Goal: Leave review/rating: Leave review/rating

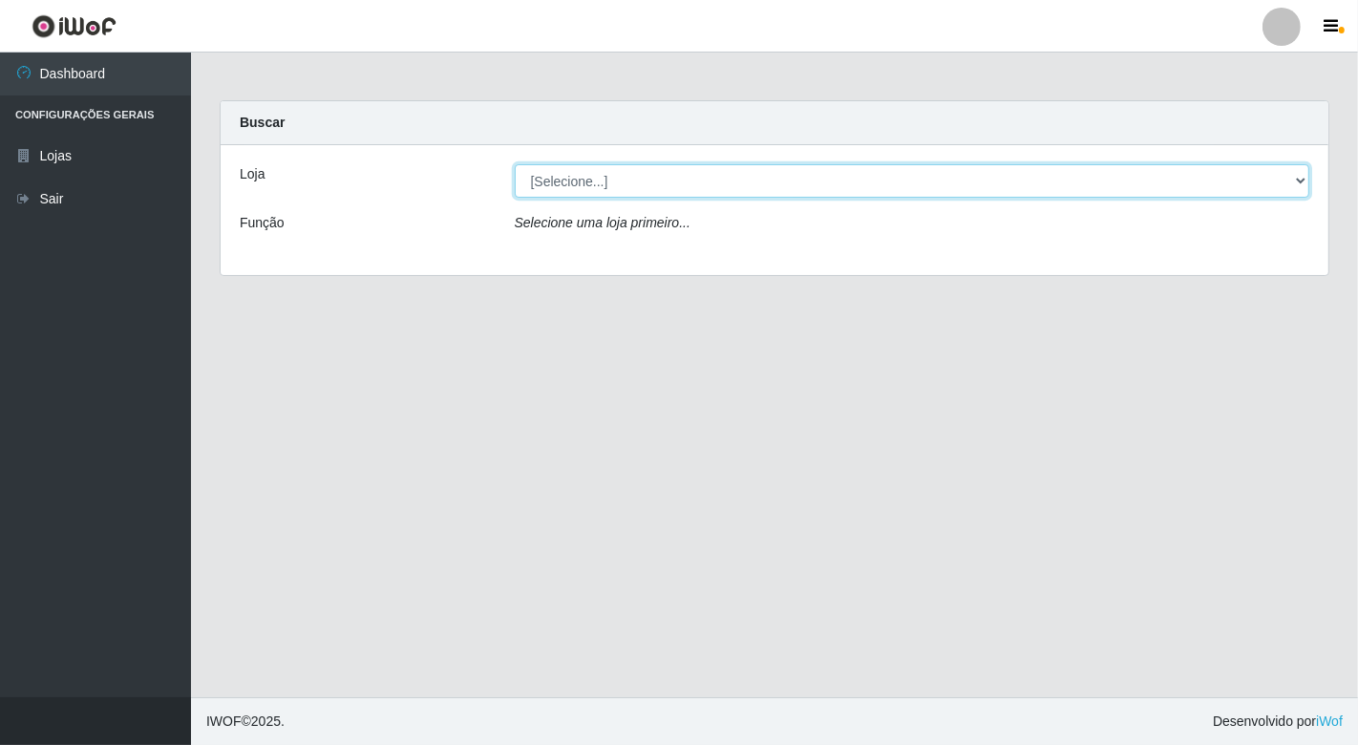
click at [606, 172] on select "[Selecione...] Nordestão - [GEOGRAPHIC_DATA]" at bounding box center [913, 180] width 796 height 33
select select "454"
click at [515, 164] on select "[Selecione...] Nordestão - [GEOGRAPHIC_DATA]" at bounding box center [913, 180] width 796 height 33
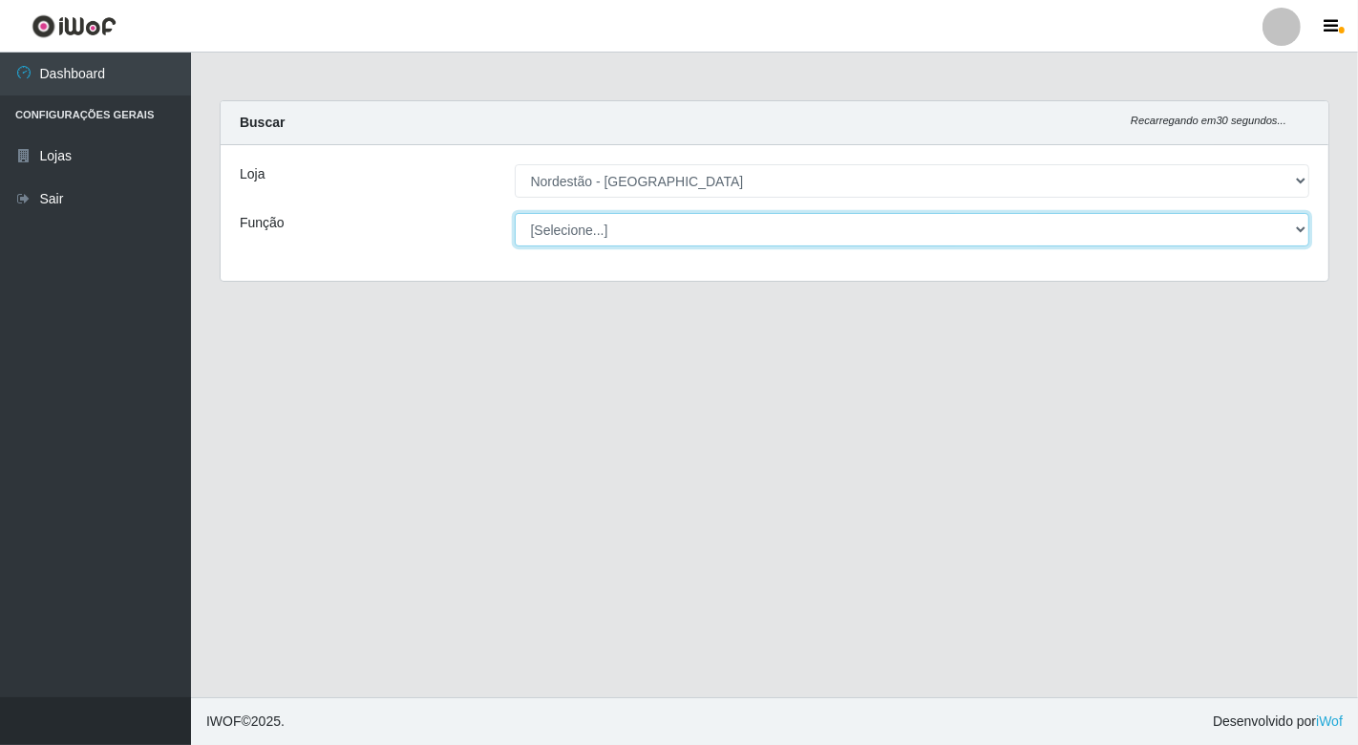
click at [615, 232] on select "[Selecione...] Balconista de Padaria Balconista de Padaria + Balconista de Pada…" at bounding box center [913, 229] width 796 height 33
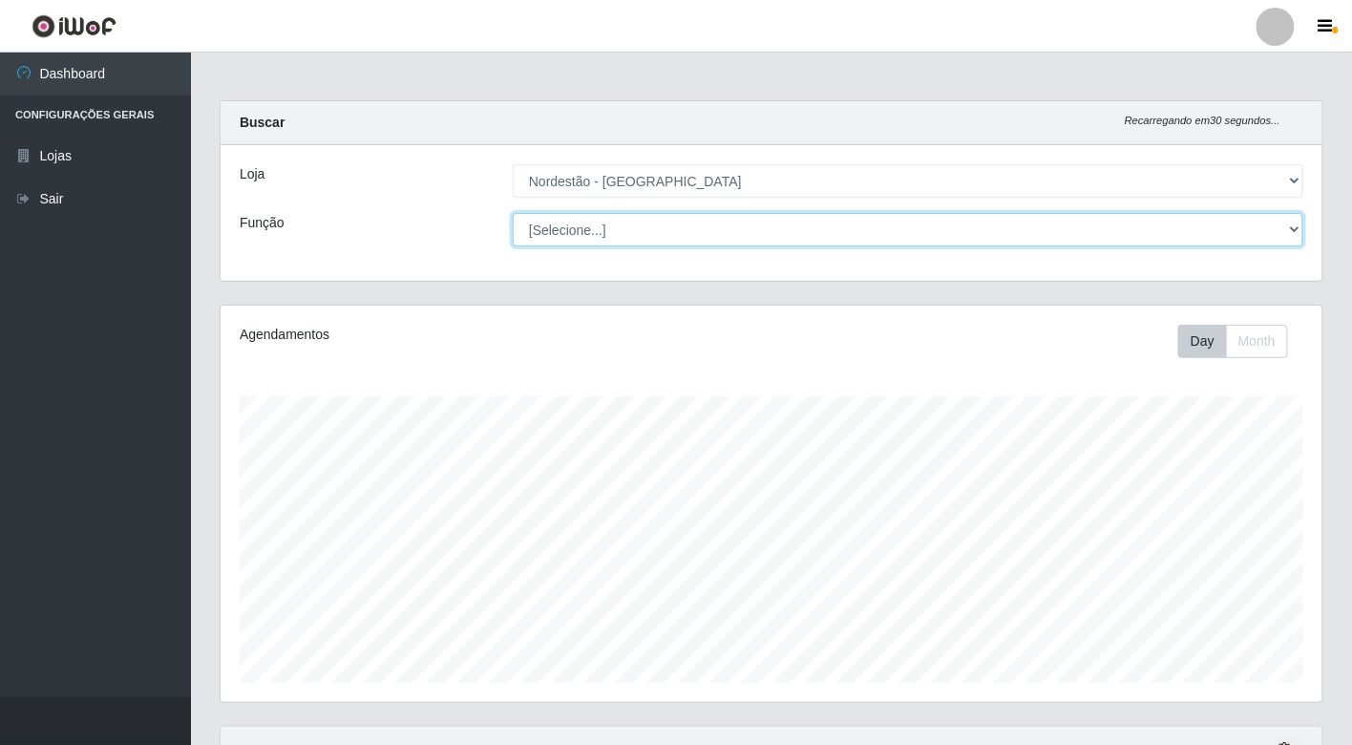
scroll to position [395, 1102]
select select "70"
click at [513, 213] on select "[Selecione...] Balconista de Padaria Balconista de Padaria + Balconista de Pada…" at bounding box center [908, 229] width 791 height 33
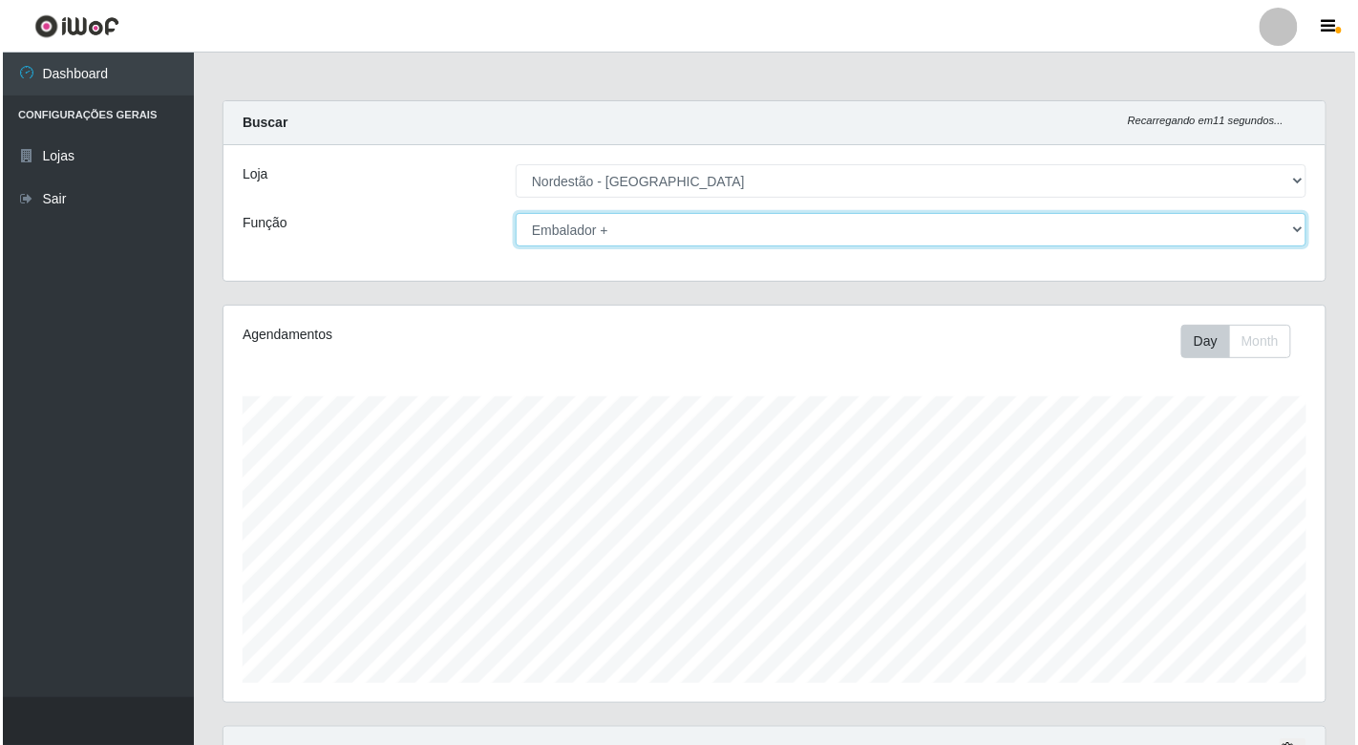
scroll to position [268, 0]
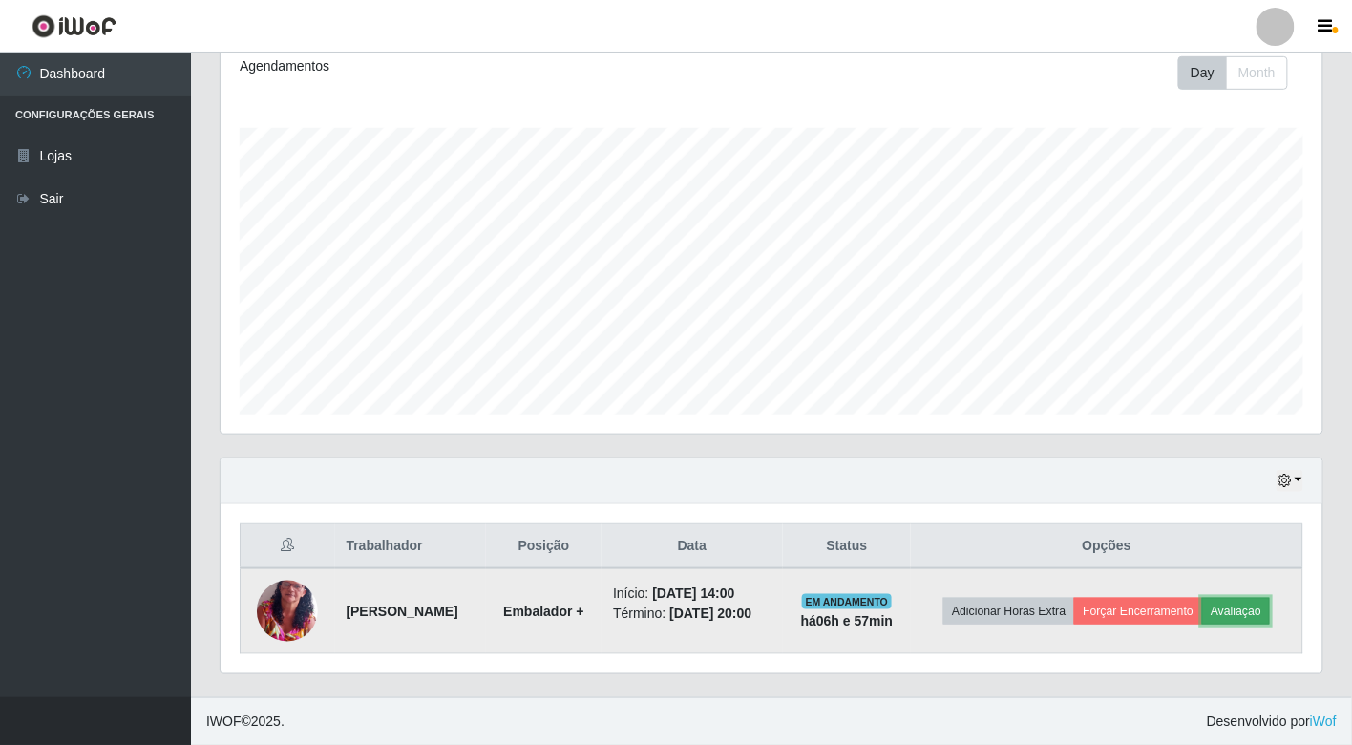
click at [1251, 605] on button "Avaliação" at bounding box center [1237, 611] width 68 height 27
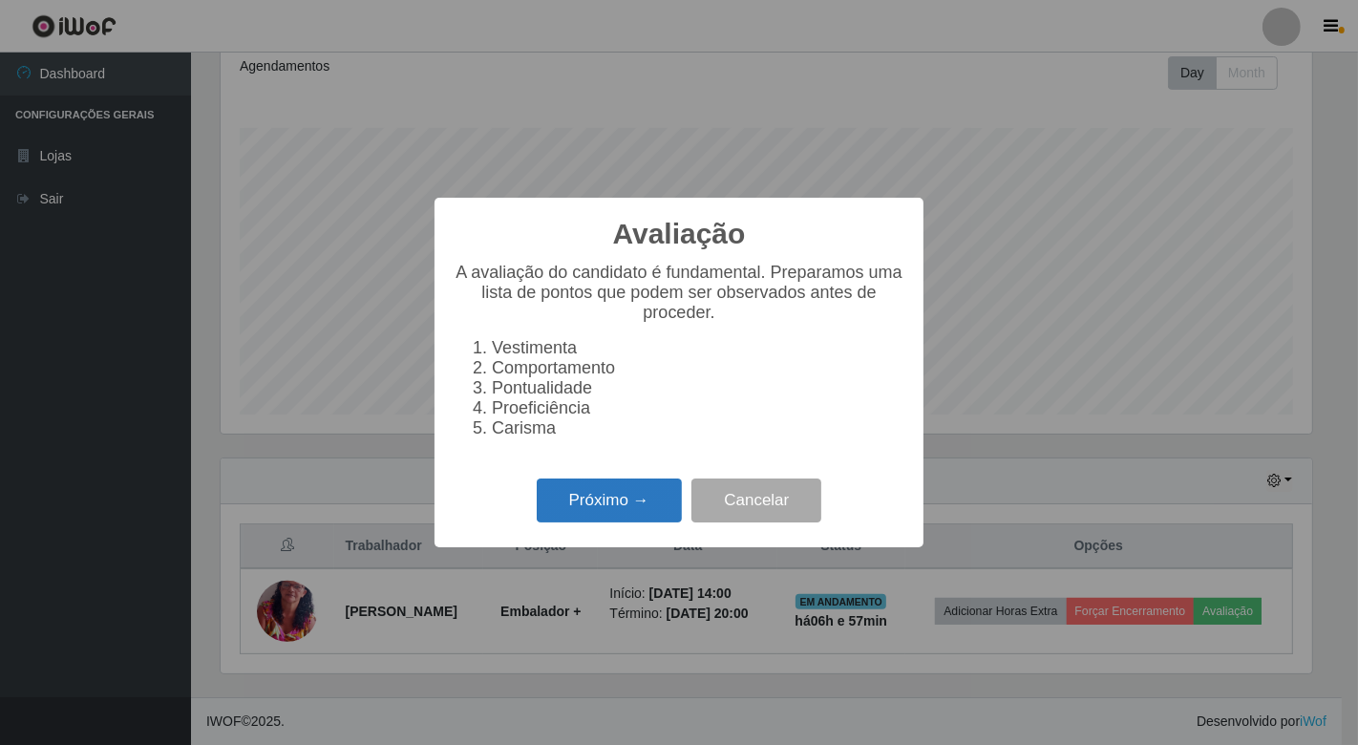
click at [625, 512] on button "Próximo →" at bounding box center [609, 501] width 145 height 45
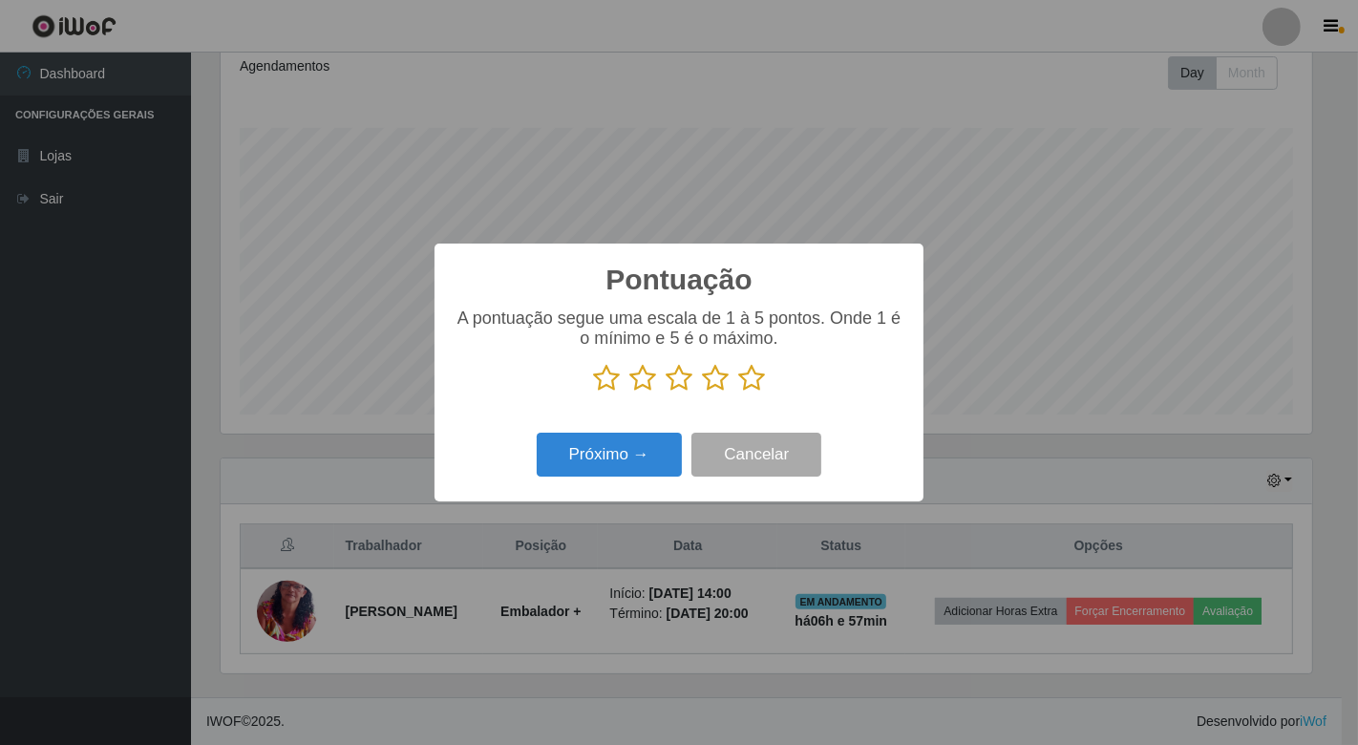
click at [732, 377] on p at bounding box center [679, 378] width 451 height 29
click at [743, 385] on icon at bounding box center [751, 378] width 27 height 29
click at [738, 393] on input "radio" at bounding box center [738, 393] width 0 height 0
click at [660, 436] on button "Próximo →" at bounding box center [609, 455] width 145 height 45
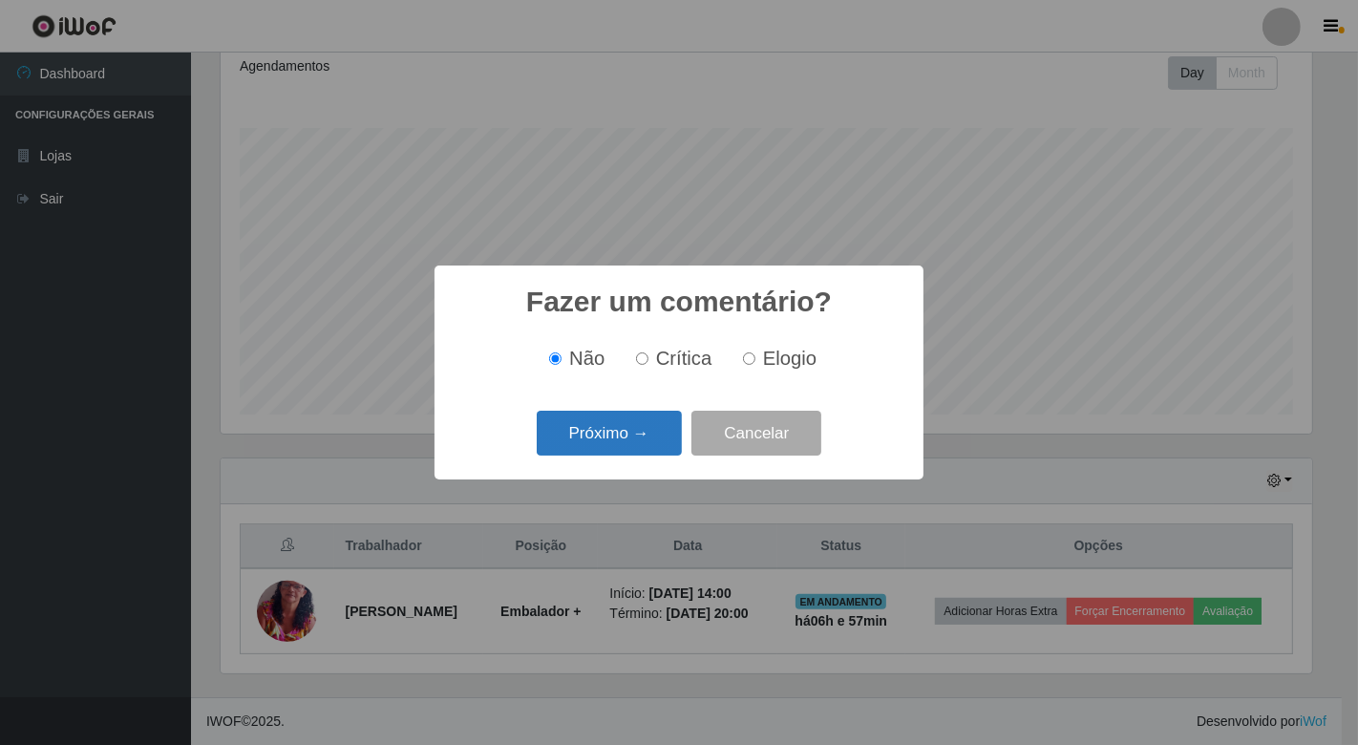
click at [645, 440] on button "Próximo →" at bounding box center [609, 433] width 145 height 45
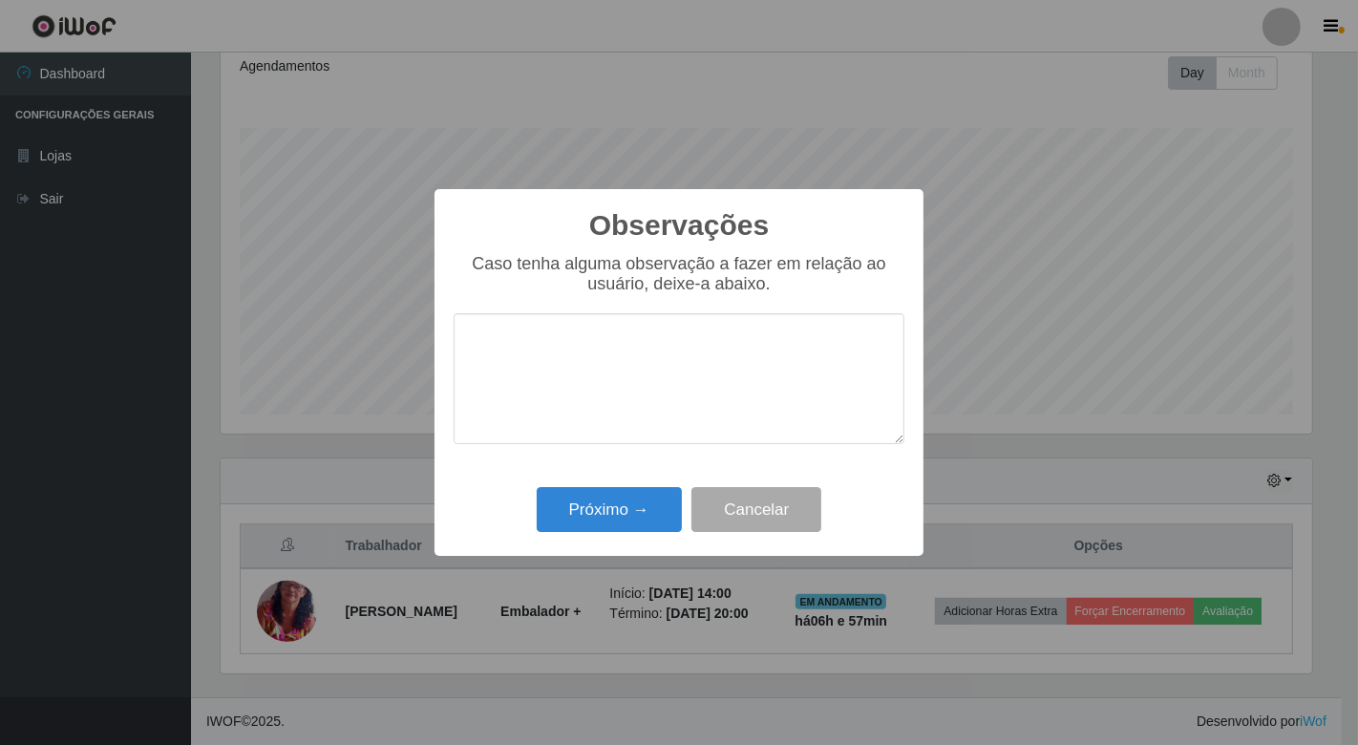
click at [634, 487] on div "Próximo → Cancelar" at bounding box center [679, 509] width 451 height 54
click at [637, 509] on button "Próximo →" at bounding box center [609, 509] width 145 height 45
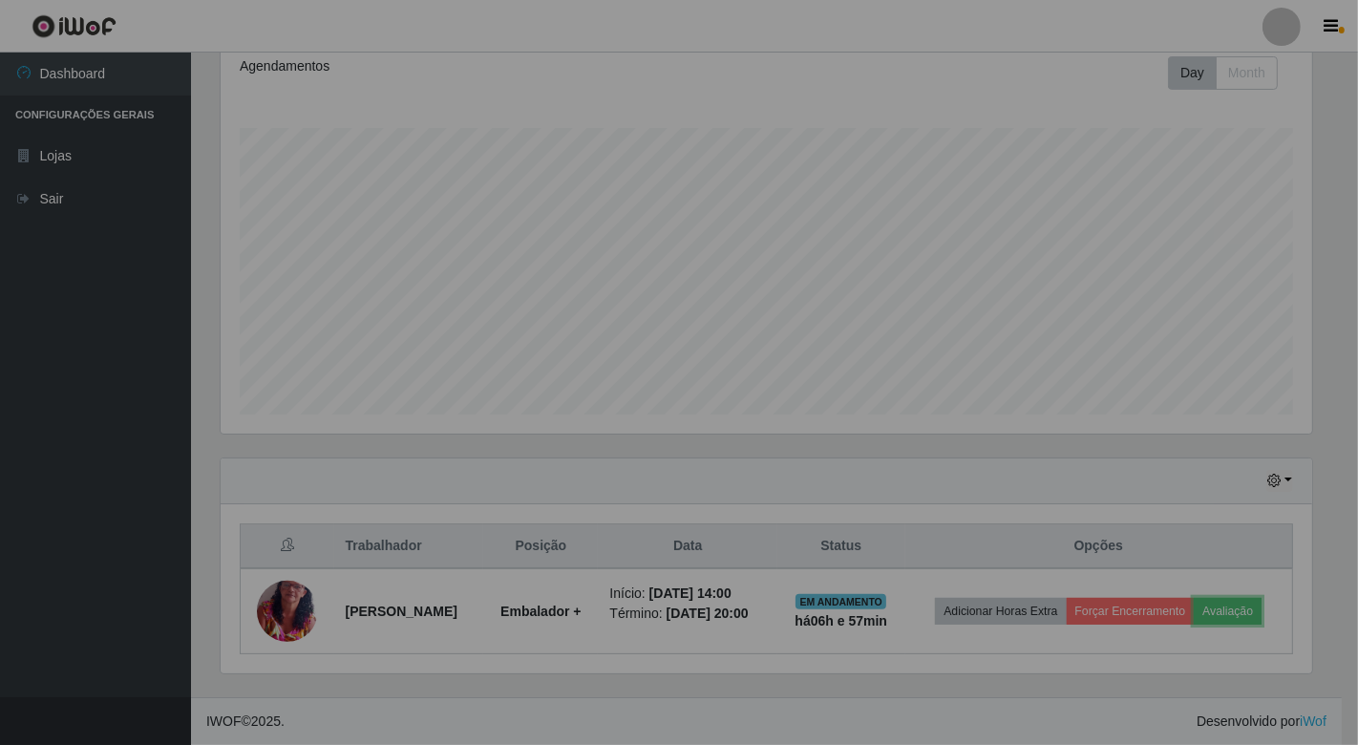
scroll to position [395, 1102]
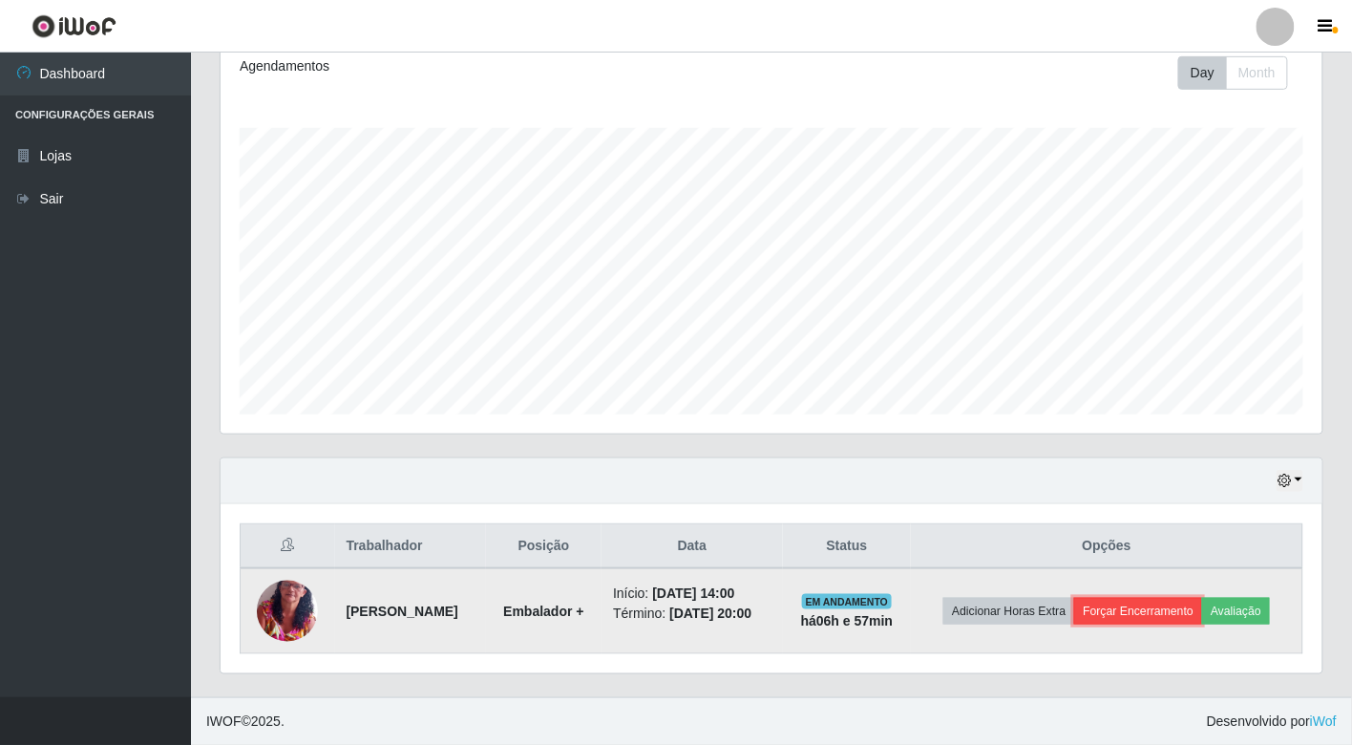
click at [1128, 612] on button "Forçar Encerramento" at bounding box center [1139, 611] width 128 height 27
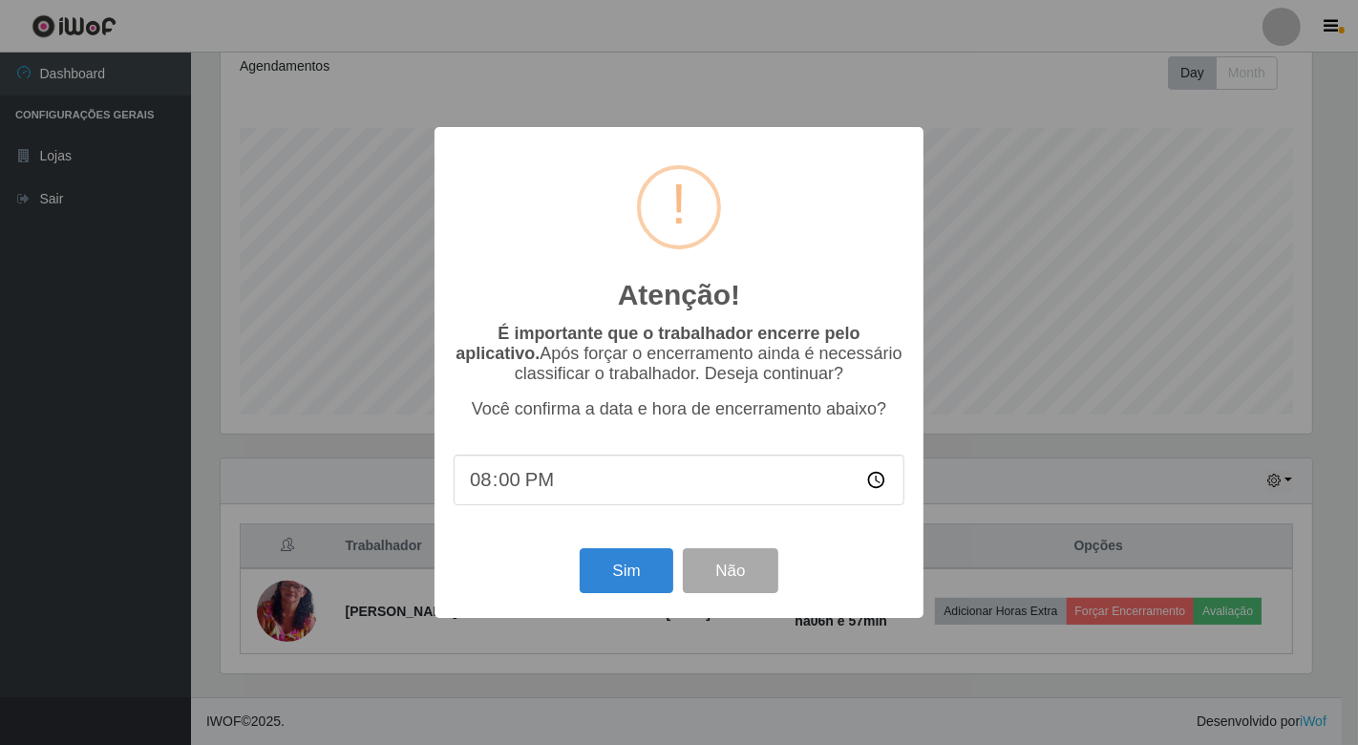
click at [999, 225] on div "Atenção! × É importante que o trabalhador encerre pelo aplicativo. Após forçar …" at bounding box center [679, 372] width 1358 height 745
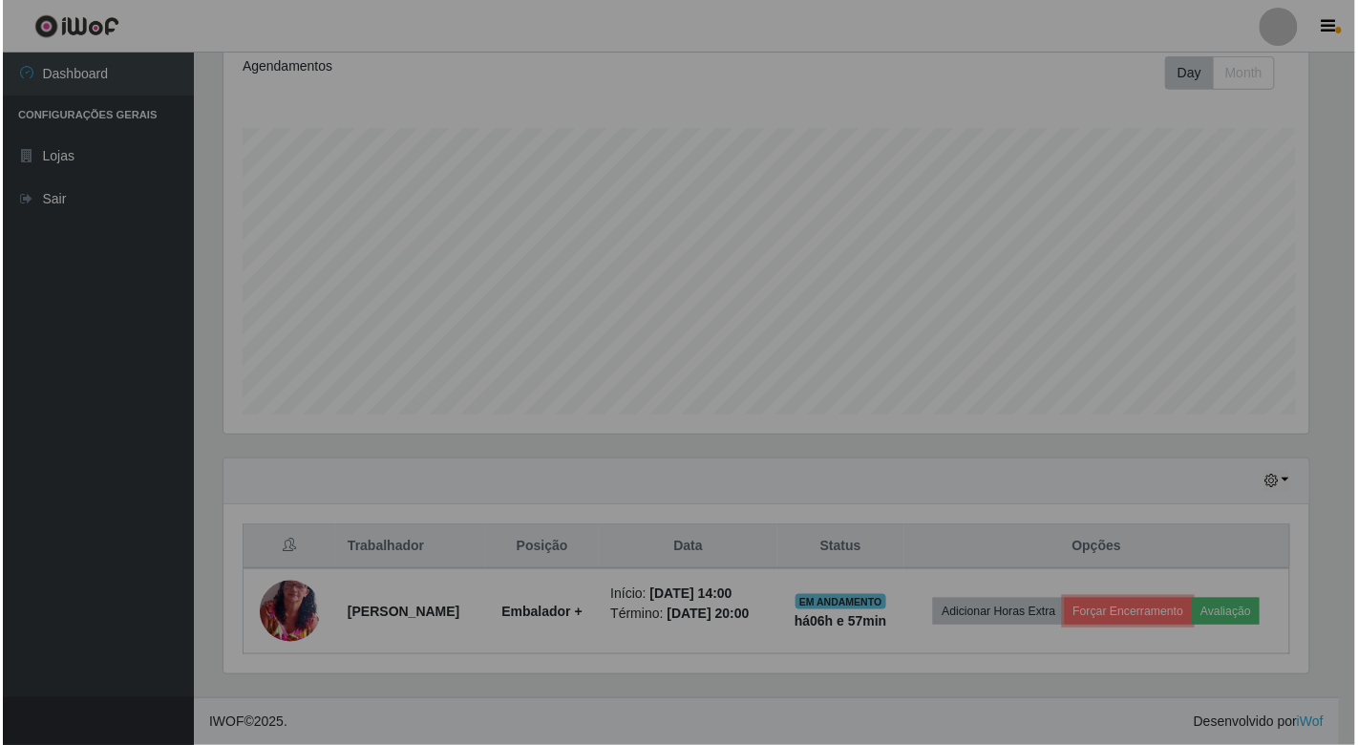
scroll to position [395, 1102]
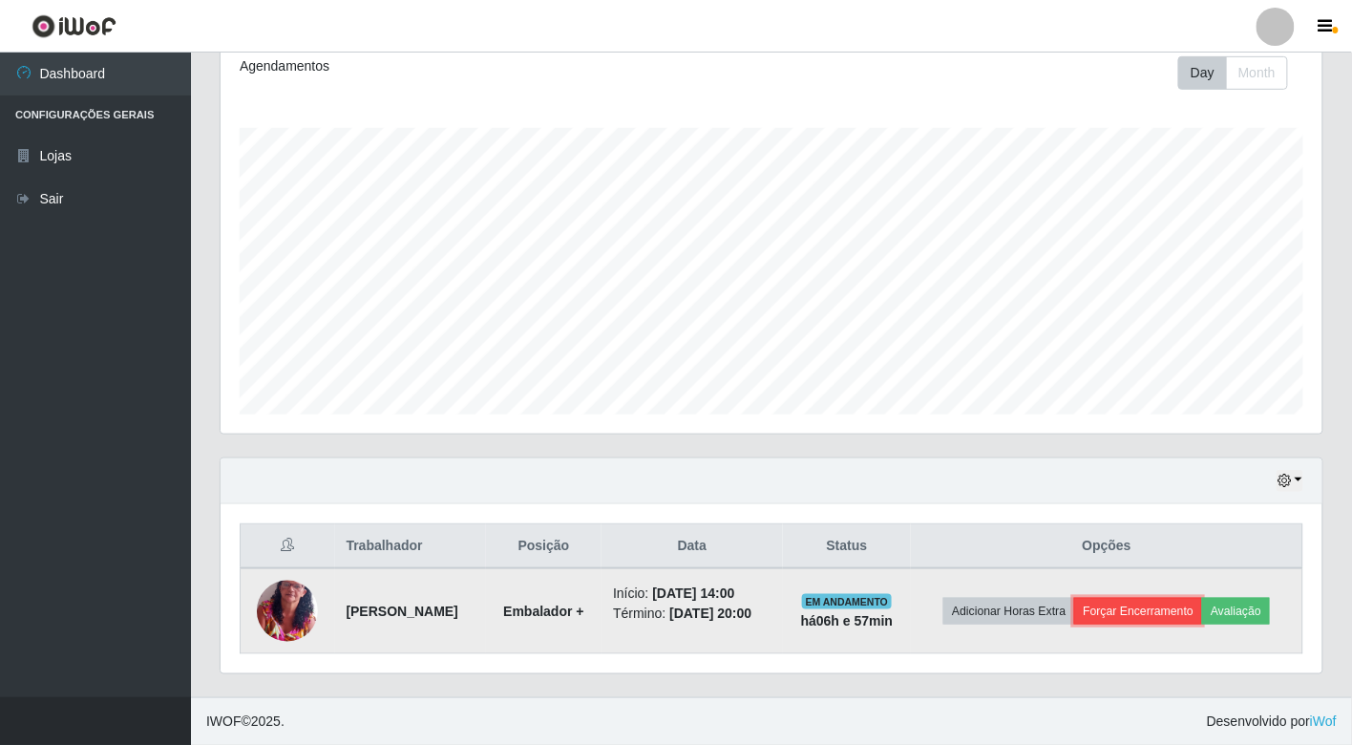
click at [1130, 609] on button "Forçar Encerramento" at bounding box center [1139, 611] width 128 height 27
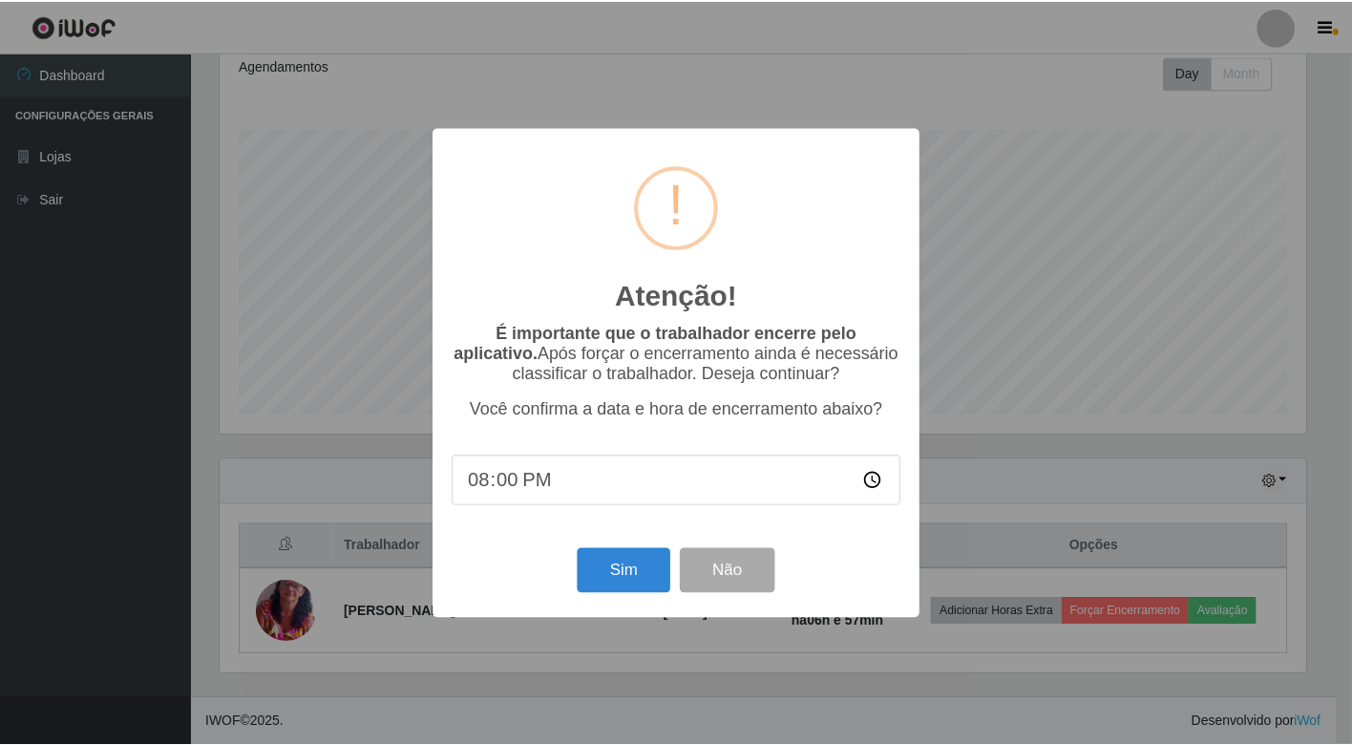
scroll to position [395, 1091]
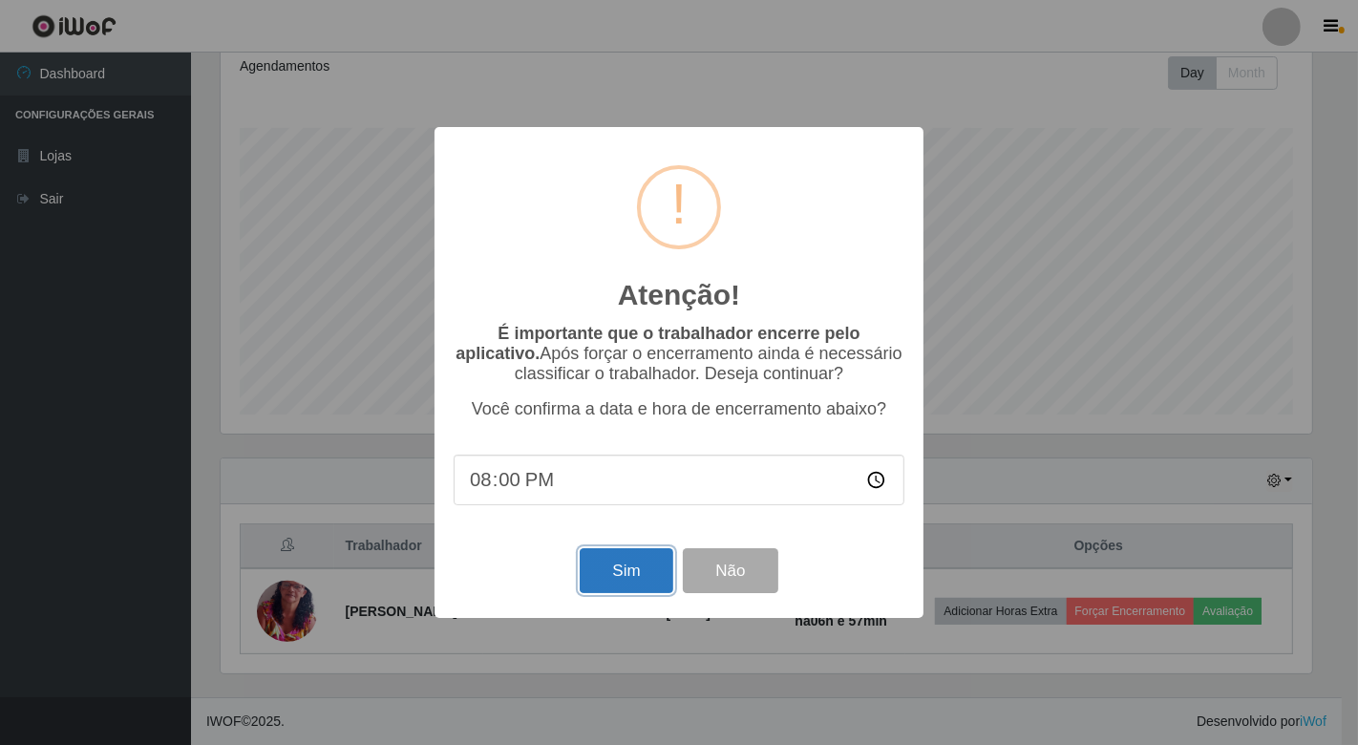
click at [628, 579] on button "Sim" at bounding box center [626, 570] width 93 height 45
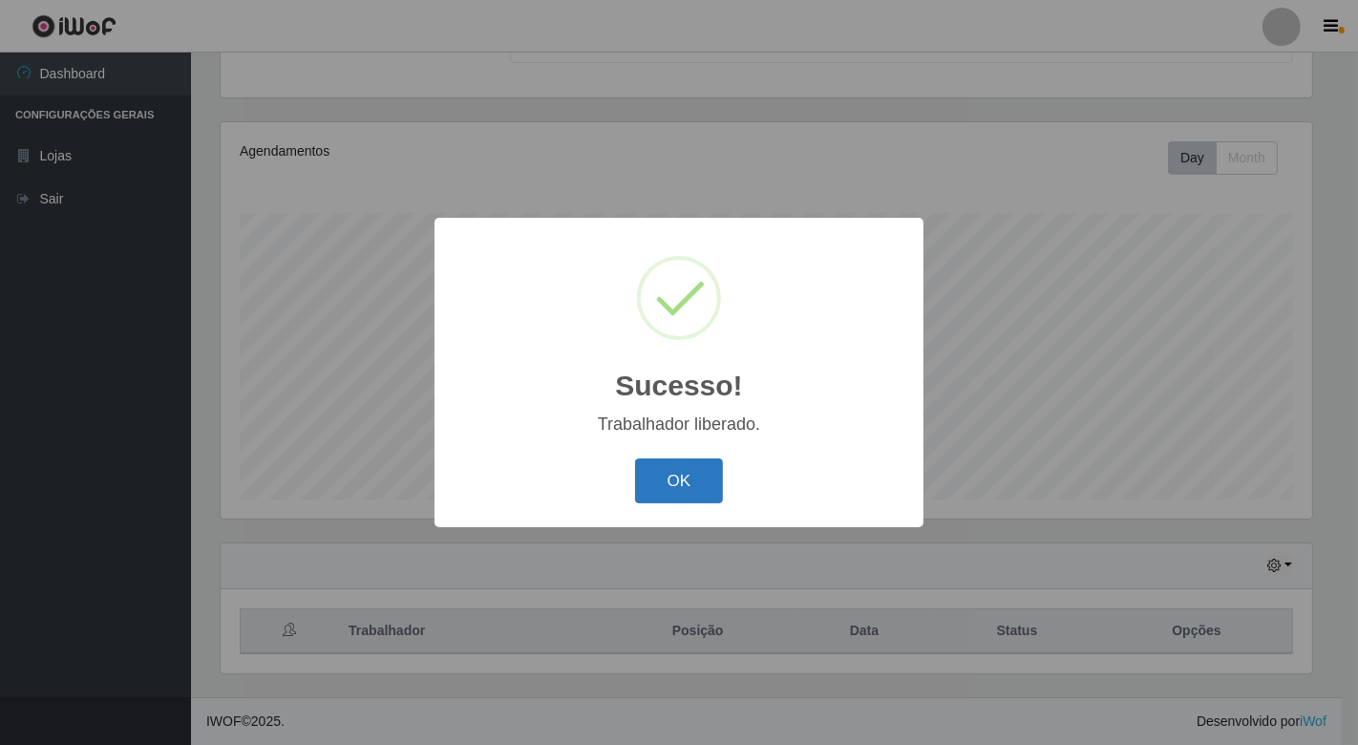
click at [700, 472] on button "OK" at bounding box center [679, 480] width 89 height 45
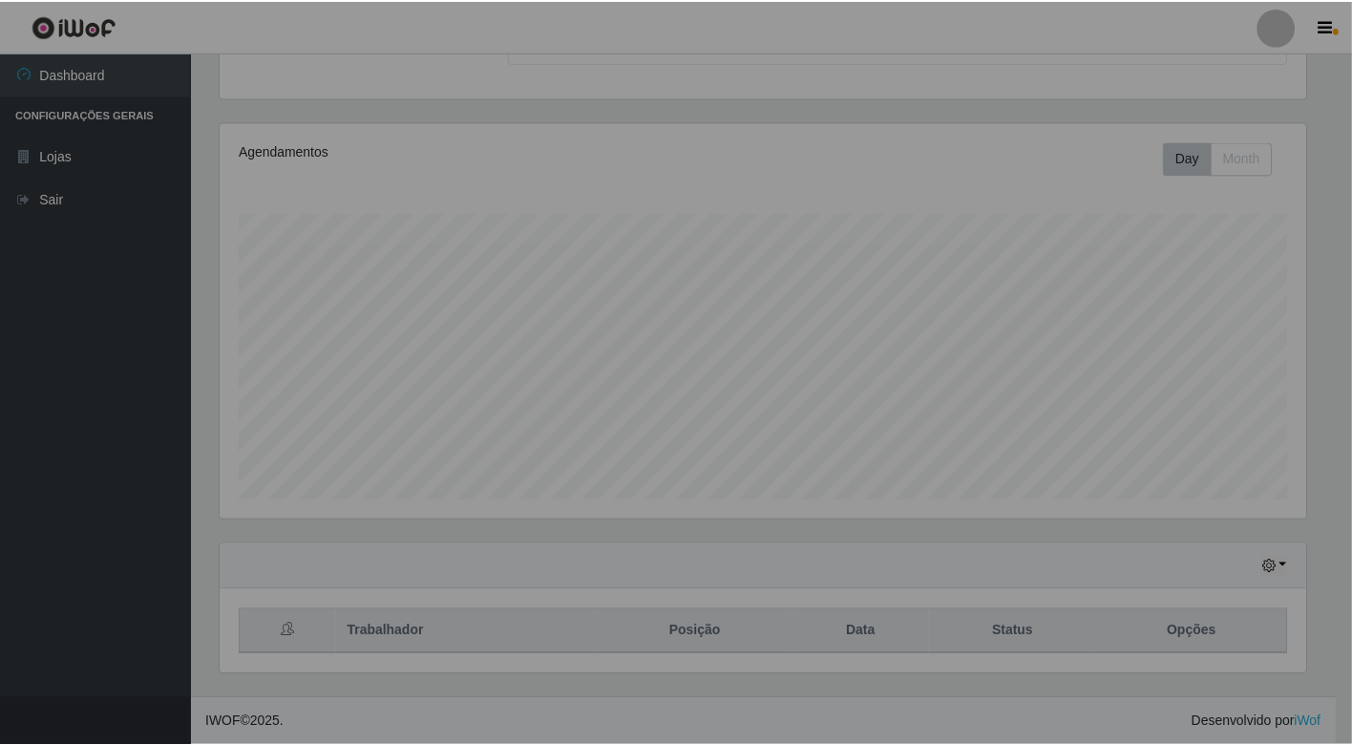
scroll to position [395, 1102]
